Goal: Use online tool/utility: Utilize a website feature to perform a specific function

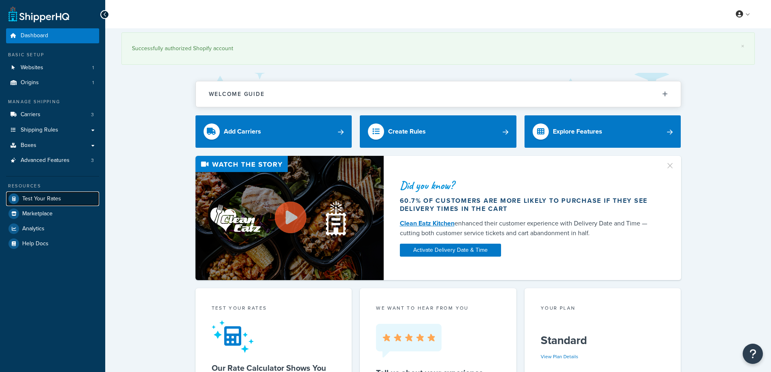
click at [42, 196] on span "Test Your Rates" at bounding box center [41, 199] width 39 height 7
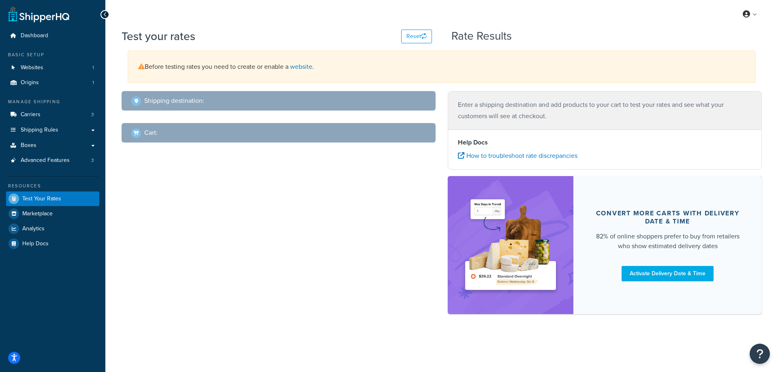
select select "[GEOGRAPHIC_DATA]"
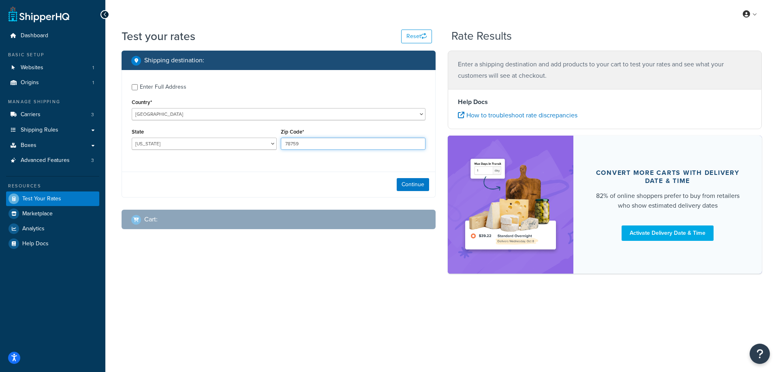
drag, startPoint x: 311, startPoint y: 145, endPoint x: 279, endPoint y: 146, distance: 32.4
click at [279, 145] on div "Zip Code* 78759" at bounding box center [353, 141] width 149 height 30
paste input "47448"
type input "47448"
click at [243, 162] on div "Enter Full Address Country* [GEOGRAPHIC_DATA] [GEOGRAPHIC_DATA] [GEOGRAPHIC_DAT…" at bounding box center [278, 118] width 313 height 96
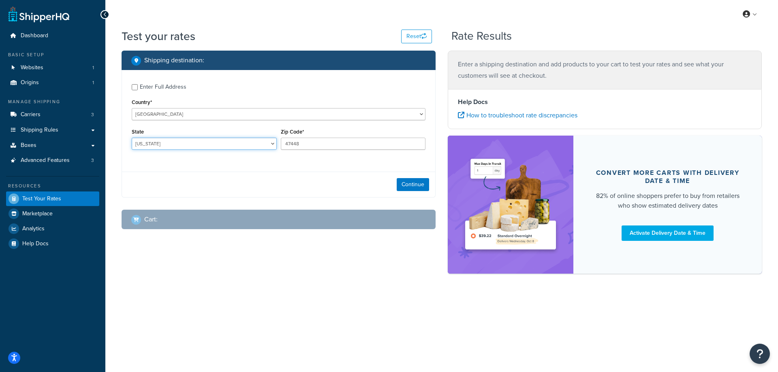
click at [181, 144] on select "[US_STATE] [US_STATE] [US_STATE] [US_STATE] [US_STATE] Armed Forces Americas Ar…" at bounding box center [204, 144] width 145 height 12
select select "IN"
click at [132, 138] on select "[US_STATE] [US_STATE] [US_STATE] [US_STATE] [US_STATE] Armed Forces Americas Ar…" at bounding box center [204, 144] width 145 height 12
drag, startPoint x: 151, startPoint y: 269, endPoint x: 304, endPoint y: 270, distance: 153.1
click at [151, 270] on div "Shipping destination : Enter Full Address Country* [GEOGRAPHIC_DATA] [GEOGRAPHI…" at bounding box center [441, 166] width 652 height 231
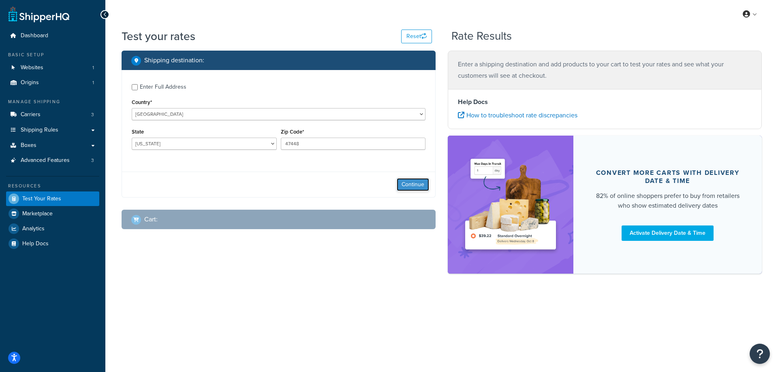
click at [405, 185] on button "Continue" at bounding box center [412, 184] width 32 height 13
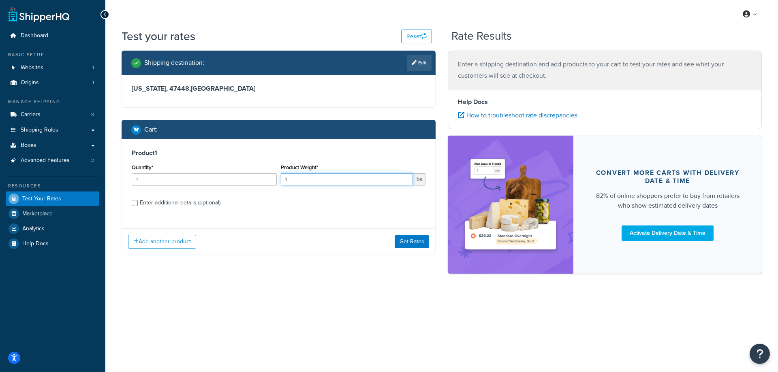
drag, startPoint x: 321, startPoint y: 181, endPoint x: 277, endPoint y: 181, distance: 44.5
click at [277, 181] on div "Quantity* 1 Product Weight* 1 lbs" at bounding box center [279, 177] width 298 height 30
paste input "2.41"
type input "12.41"
click at [217, 179] on input "1" at bounding box center [204, 179] width 145 height 12
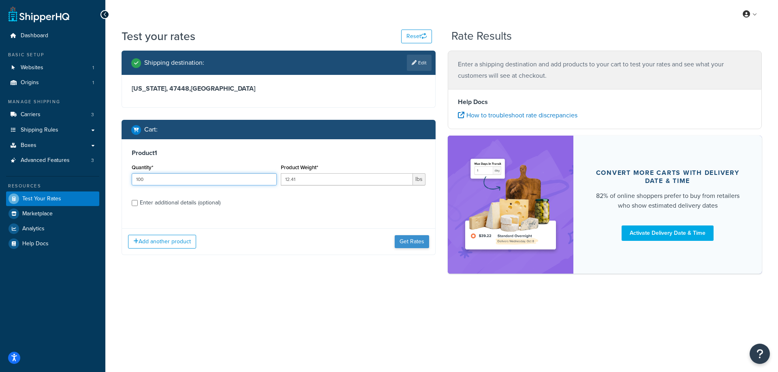
type input "100"
click at [406, 245] on button "Get Rates" at bounding box center [411, 241] width 34 height 13
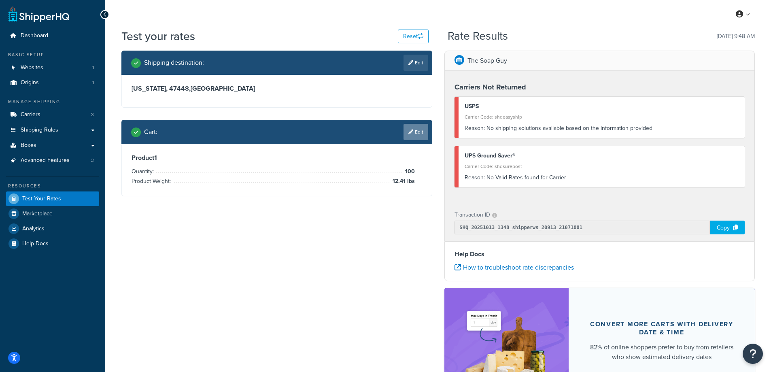
click at [418, 133] on link "Edit" at bounding box center [416, 132] width 25 height 16
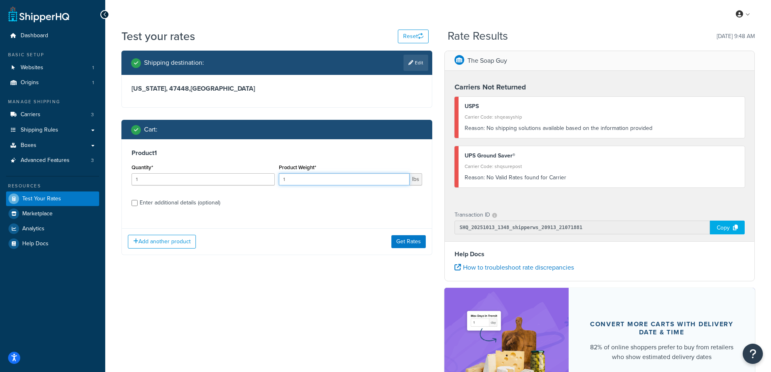
drag, startPoint x: 317, startPoint y: 180, endPoint x: 276, endPoint y: 179, distance: 40.9
click at [276, 179] on div "Quantity* 1 Product Weight* 1 lbs" at bounding box center [277, 177] width 295 height 30
paste input "8.79"
type input "8.79"
click at [202, 179] on input "1" at bounding box center [203, 179] width 143 height 12
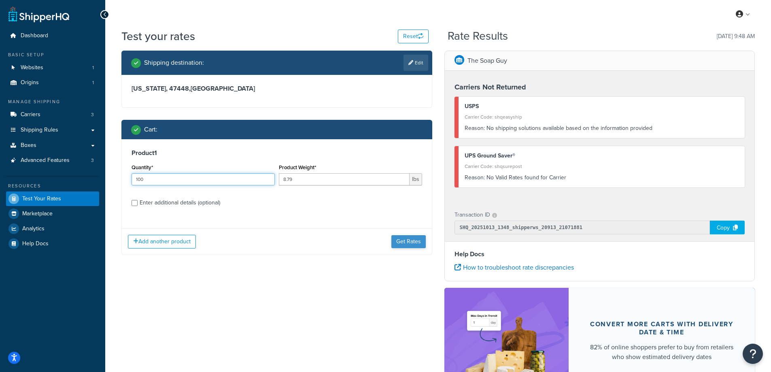
type input "100"
click at [407, 244] on button "Get Rates" at bounding box center [409, 241] width 34 height 13
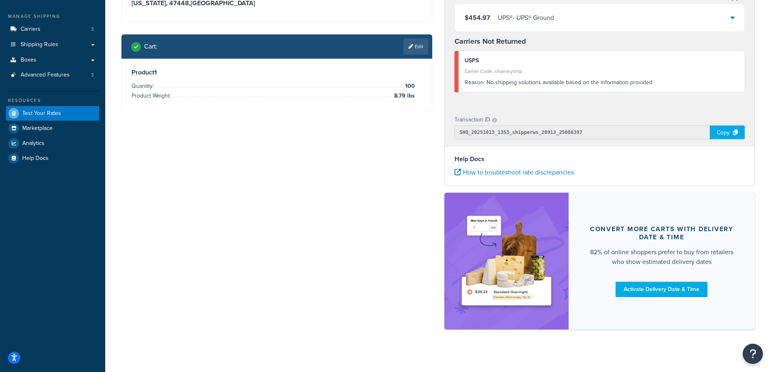
scroll to position [92, 0]
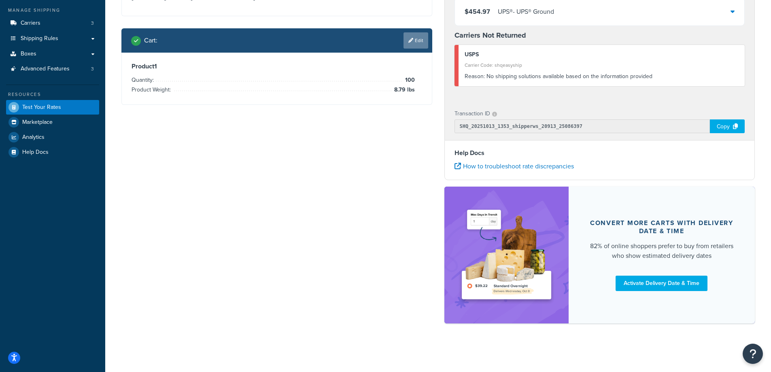
click at [418, 38] on link "Edit" at bounding box center [416, 40] width 25 height 16
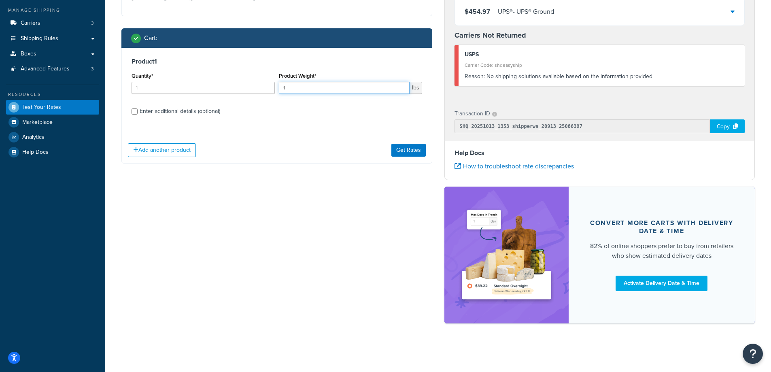
drag, startPoint x: 312, startPoint y: 86, endPoint x: 269, endPoint y: 85, distance: 43.3
click at [269, 85] on div "Quantity* 1 Product Weight* 1 lbs" at bounding box center [277, 85] width 295 height 30
paste input "3.62"
type input "3.62"
click at [198, 85] on input "1" at bounding box center [203, 88] width 143 height 12
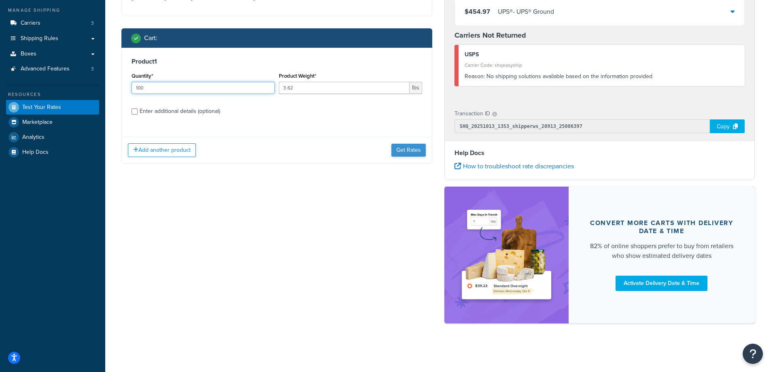
type input "100"
click at [406, 153] on button "Get Rates" at bounding box center [409, 150] width 34 height 13
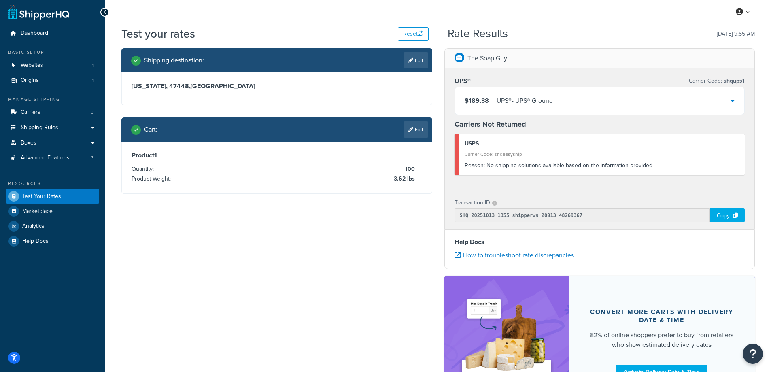
scroll to position [0, 0]
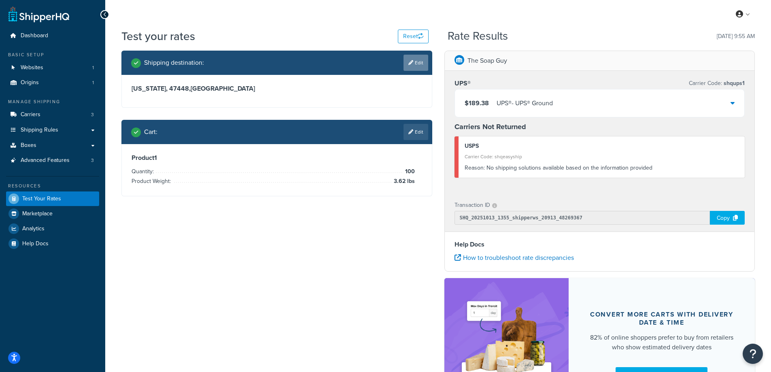
click at [416, 63] on link "Edit" at bounding box center [416, 63] width 25 height 16
select select "IN"
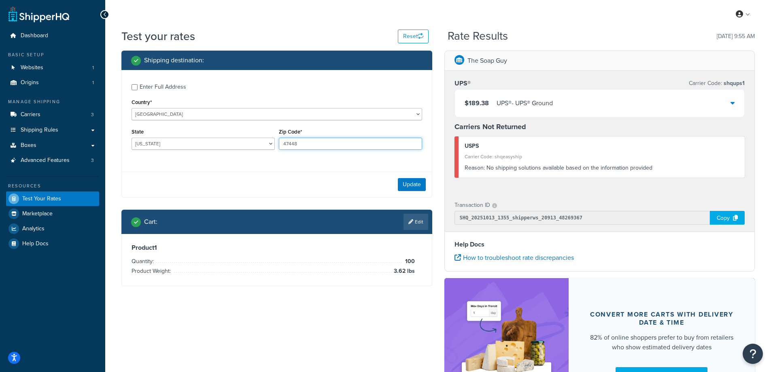
drag, startPoint x: 309, startPoint y: 146, endPoint x: 279, endPoint y: 143, distance: 29.7
click at [279, 143] on input "47448" at bounding box center [350, 144] width 143 height 12
paste input "30549"
type input "30549"
click at [259, 163] on div "Enter Full Address Country* [GEOGRAPHIC_DATA] [GEOGRAPHIC_DATA] [GEOGRAPHIC_DAT…" at bounding box center [277, 118] width 310 height 96
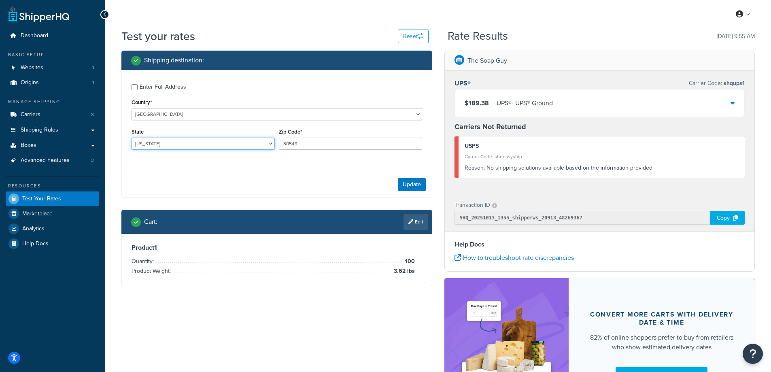
click at [168, 143] on select "[US_STATE] [US_STATE] [US_STATE] [US_STATE] [US_STATE] Armed Forces Americas Ar…" at bounding box center [203, 144] width 143 height 12
select select "GA"
click at [132, 138] on select "[US_STATE] [US_STATE] [US_STATE] [US_STATE] [US_STATE] Armed Forces Americas Ar…" at bounding box center [203, 144] width 143 height 12
click at [408, 184] on button "Update" at bounding box center [412, 184] width 28 height 13
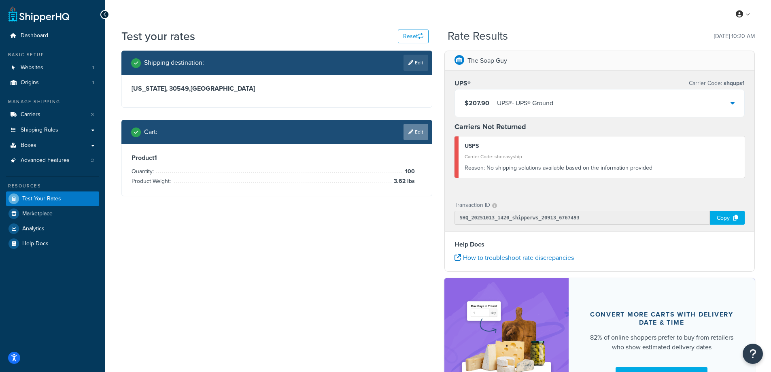
click at [418, 128] on link "Edit" at bounding box center [416, 132] width 25 height 16
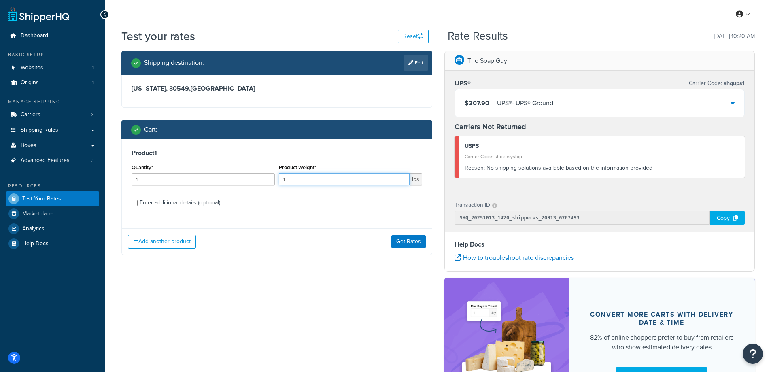
drag, startPoint x: 348, startPoint y: 180, endPoint x: 262, endPoint y: 176, distance: 86.4
click at [262, 176] on div "Quantity* 1 Product Weight* 1 lbs" at bounding box center [277, 177] width 295 height 30
paste input "0.30"
type input "0.30"
drag, startPoint x: 267, startPoint y: 200, endPoint x: 262, endPoint y: 201, distance: 5.8
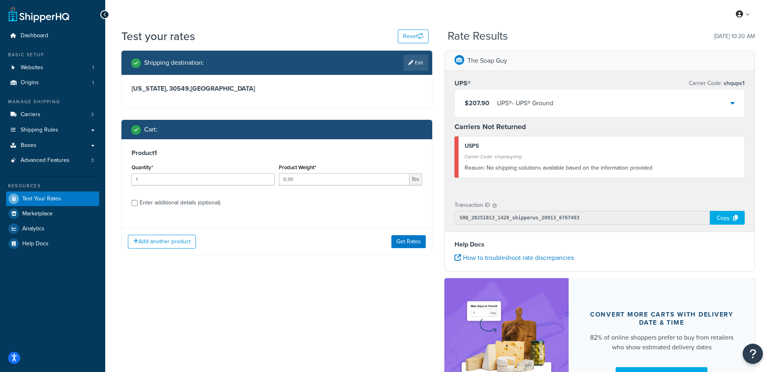
click at [266, 200] on label "Enter additional details (optional)" at bounding box center [281, 202] width 283 height 13
click at [138, 200] on input "Enter additional details (optional)" at bounding box center [135, 203] width 6 height 6
checkbox input "true"
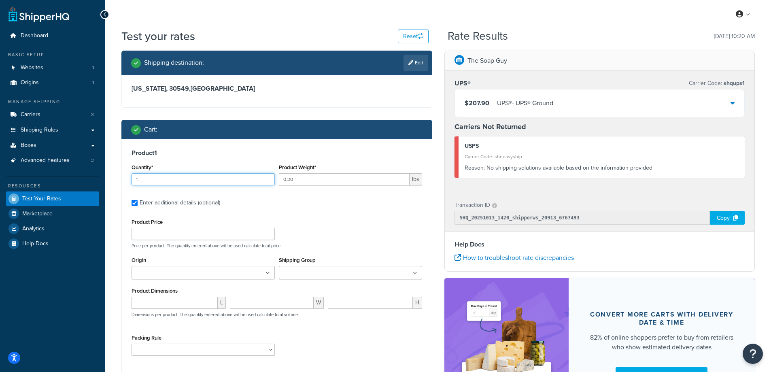
click at [174, 181] on input "1" at bounding box center [203, 179] width 143 height 12
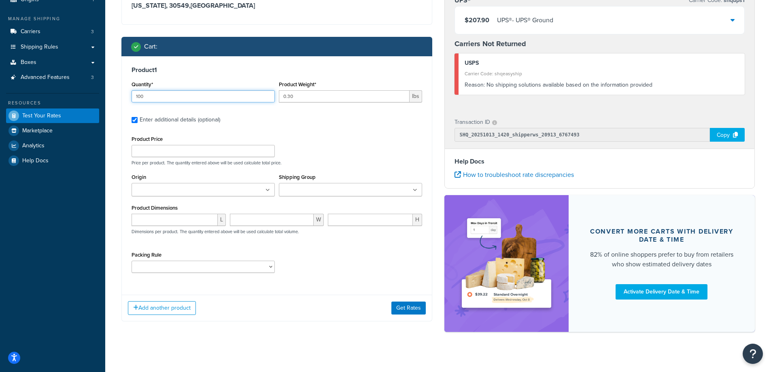
scroll to position [92, 0]
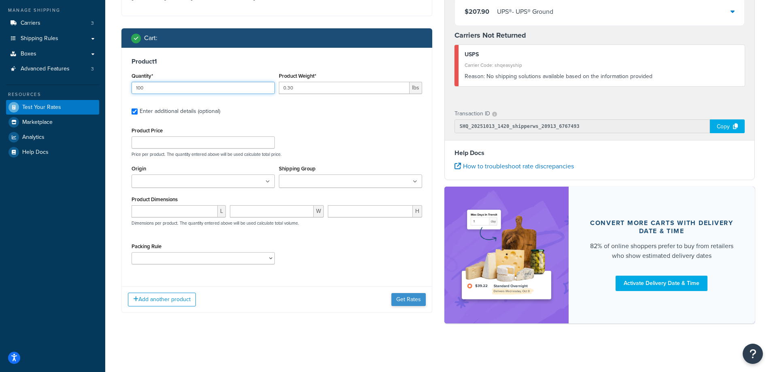
type input "100"
click at [400, 305] on button "Get Rates" at bounding box center [409, 299] width 34 height 13
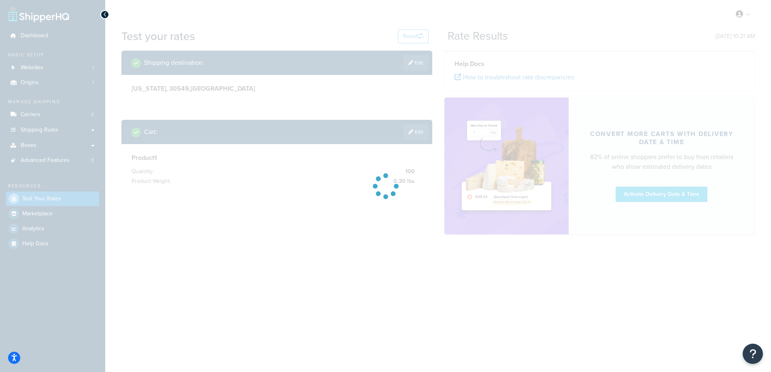
scroll to position [0, 0]
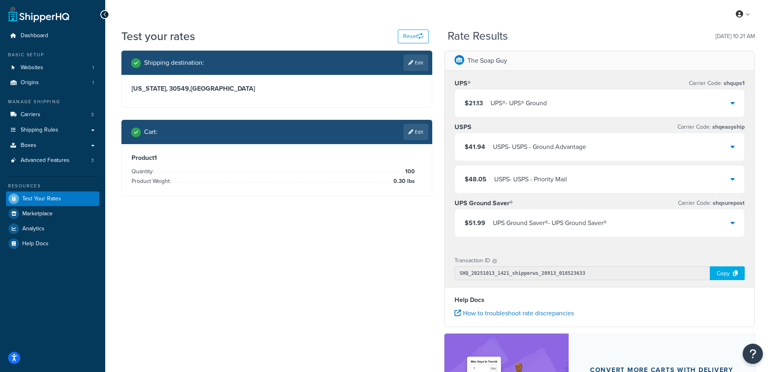
click at [395, 38] on div "Test your rates Reset" at bounding box center [274, 36] width 307 height 16
click at [398, 38] on button "Reset" at bounding box center [413, 37] width 31 height 14
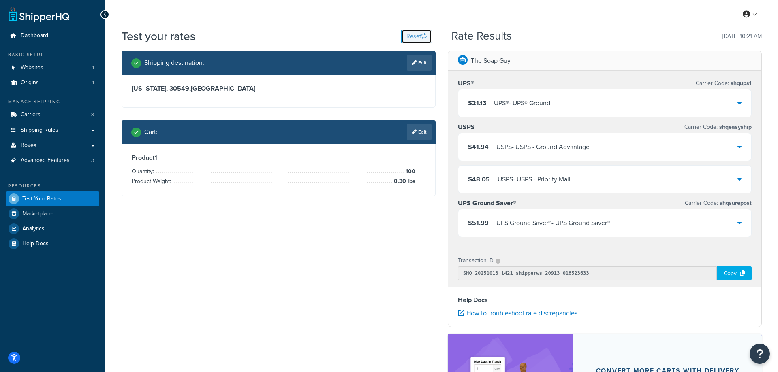
select select "[GEOGRAPHIC_DATA]"
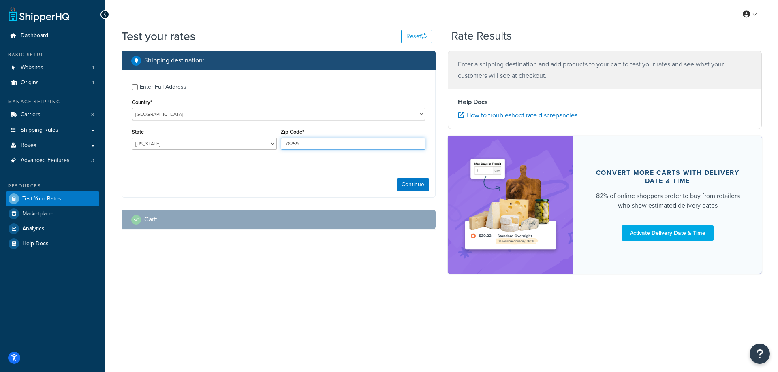
drag, startPoint x: 300, startPoint y: 147, endPoint x: 282, endPoint y: 148, distance: 18.2
click at [282, 148] on input "78759" at bounding box center [353, 144] width 145 height 12
paste input "28173"
type input "28173"
click at [256, 159] on div "Enter Full Address Country* [GEOGRAPHIC_DATA] [GEOGRAPHIC_DATA] [GEOGRAPHIC_DAT…" at bounding box center [278, 118] width 313 height 96
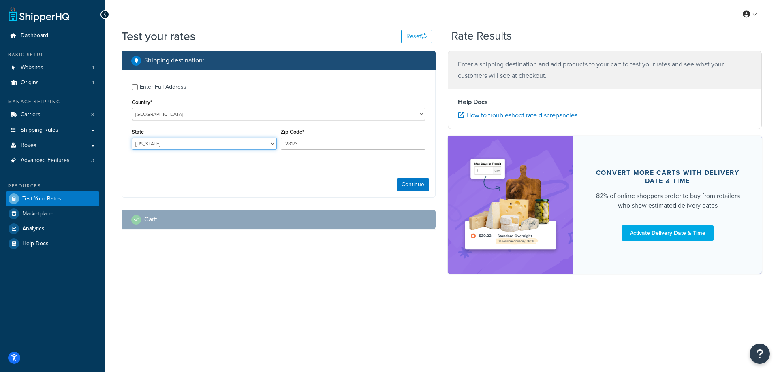
click at [179, 147] on select "[US_STATE] [US_STATE] [US_STATE] [US_STATE] [US_STATE] Armed Forces Americas Ar…" at bounding box center [204, 144] width 145 height 12
select select "NC"
click at [132, 138] on select "[US_STATE] [US_STATE] [US_STATE] [US_STATE] [US_STATE] Armed Forces Americas Ar…" at bounding box center [204, 144] width 145 height 12
click at [403, 185] on button "Continue" at bounding box center [412, 184] width 32 height 13
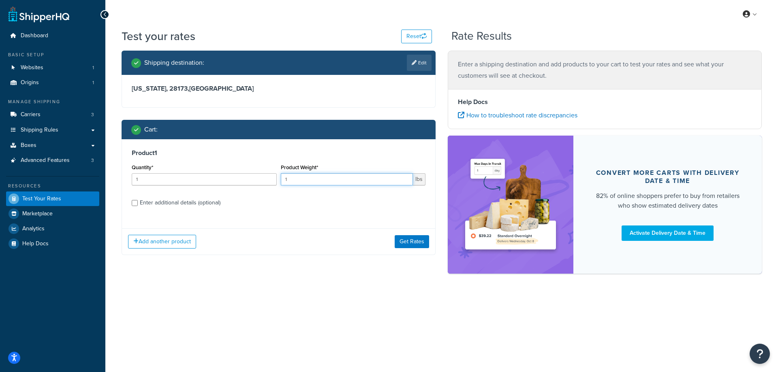
drag, startPoint x: 352, startPoint y: 178, endPoint x: 283, endPoint y: 181, distance: 69.7
click at [283, 181] on input "1" at bounding box center [347, 179] width 132 height 12
paste input ".02"
type input "1.02"
click at [223, 180] on input "1" at bounding box center [204, 179] width 145 height 12
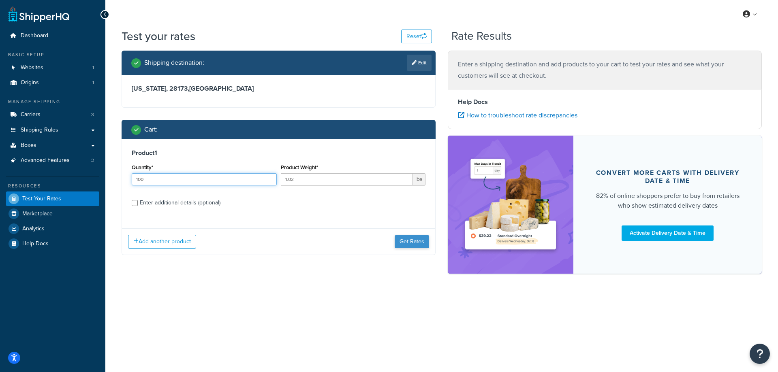
type input "100"
click at [411, 245] on button "Get Rates" at bounding box center [411, 241] width 34 height 13
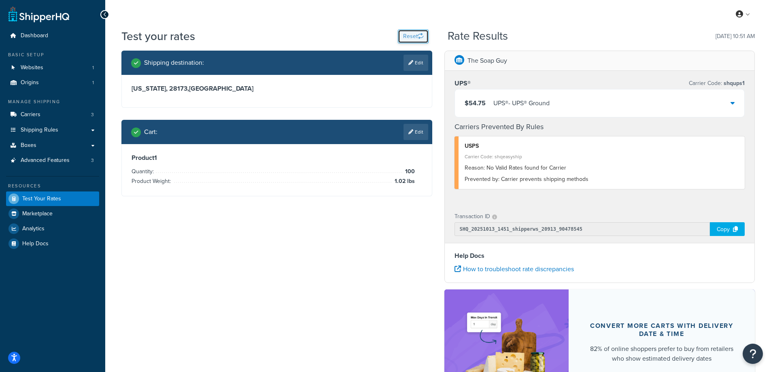
click at [404, 36] on button "Reset" at bounding box center [413, 37] width 31 height 14
select select "[GEOGRAPHIC_DATA]"
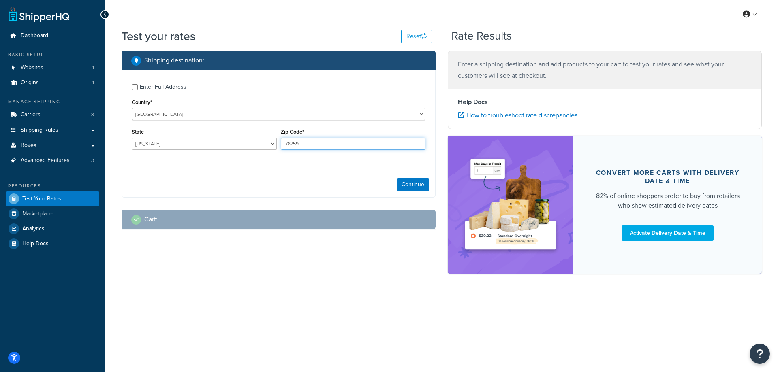
drag, startPoint x: 313, startPoint y: 144, endPoint x: 275, endPoint y: 147, distance: 39.0
click at [275, 147] on div "State [US_STATE] [US_STATE] [US_STATE] [US_STATE] [US_STATE] Armed Forces Ameri…" at bounding box center [279, 141] width 298 height 30
paste input "32180"
type input "32180"
click at [155, 139] on select "[US_STATE] [US_STATE] [US_STATE] [US_STATE] [US_STATE] Armed Forces Americas Ar…" at bounding box center [204, 144] width 145 height 12
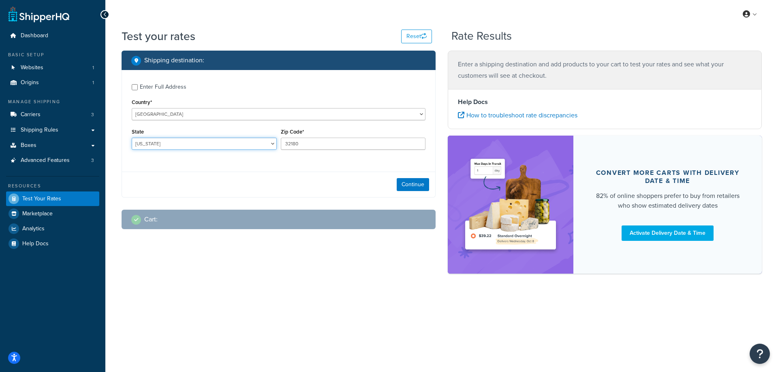
select select "FL"
click at [132, 138] on select "[US_STATE] [US_STATE] [US_STATE] [US_STATE] [US_STATE] Armed Forces Americas Ar…" at bounding box center [204, 144] width 145 height 12
click at [411, 181] on button "Continue" at bounding box center [412, 184] width 32 height 13
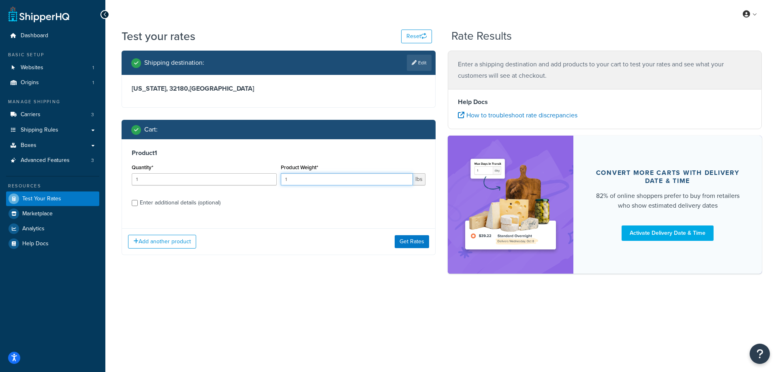
drag, startPoint x: 307, startPoint y: 180, endPoint x: 282, endPoint y: 182, distance: 24.8
click at [282, 182] on input "1" at bounding box center [347, 179] width 132 height 12
paste input "2.5"
type input "2.51"
click at [275, 198] on label "Enter additional details (optional)" at bounding box center [283, 202] width 286 height 13
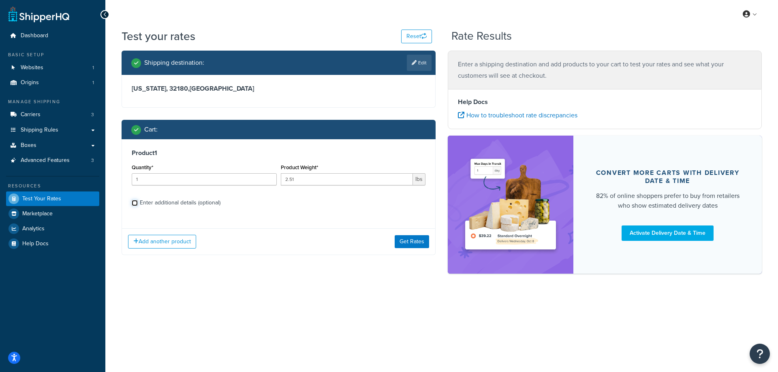
click at [138, 200] on input "Enter additional details (optional)" at bounding box center [135, 203] width 6 height 6
checkbox input "true"
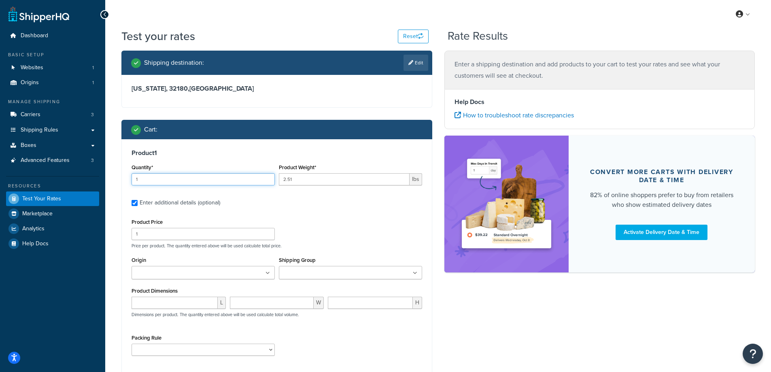
click at [184, 182] on input "1" at bounding box center [203, 179] width 143 height 12
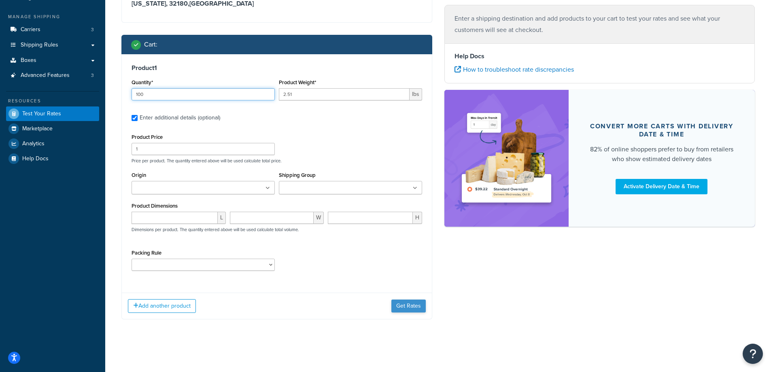
type input "100"
click at [404, 306] on button "Get Rates" at bounding box center [409, 306] width 34 height 13
